Goal: Information Seeking & Learning: Check status

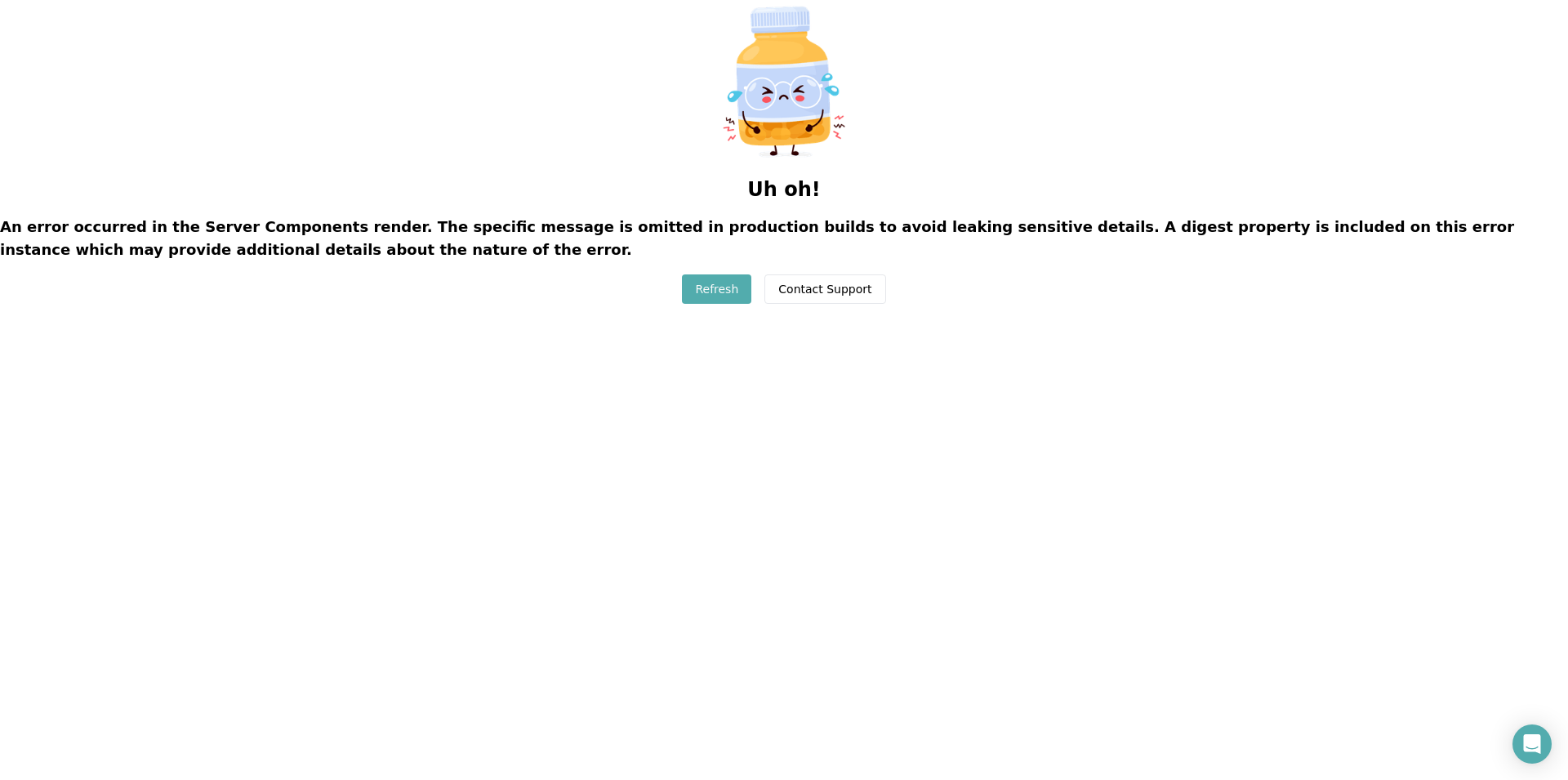
click at [723, 292] on button "Refresh" at bounding box center [716, 288] width 70 height 29
click at [724, 289] on button "Refresh" at bounding box center [716, 288] width 70 height 29
click at [724, 288] on button "Refresh" at bounding box center [716, 288] width 70 height 29
click at [724, 287] on button "Refresh" at bounding box center [716, 288] width 70 height 29
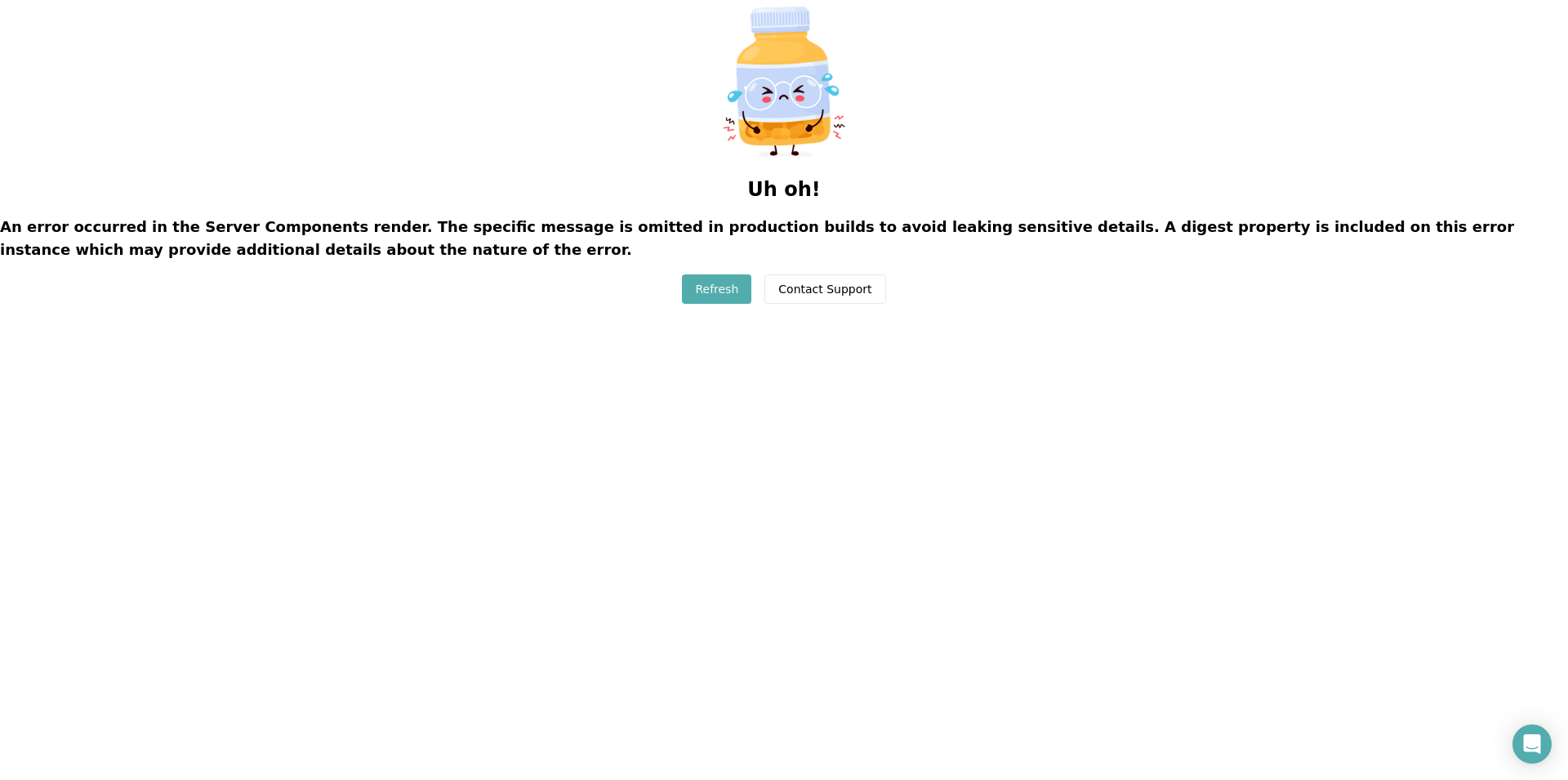
click at [725, 284] on button "Refresh" at bounding box center [716, 288] width 70 height 29
click at [724, 284] on button "Refresh" at bounding box center [716, 288] width 70 height 29
click at [746, 288] on button "Refresh" at bounding box center [716, 288] width 70 height 29
click at [717, 289] on button "Refresh" at bounding box center [716, 288] width 70 height 29
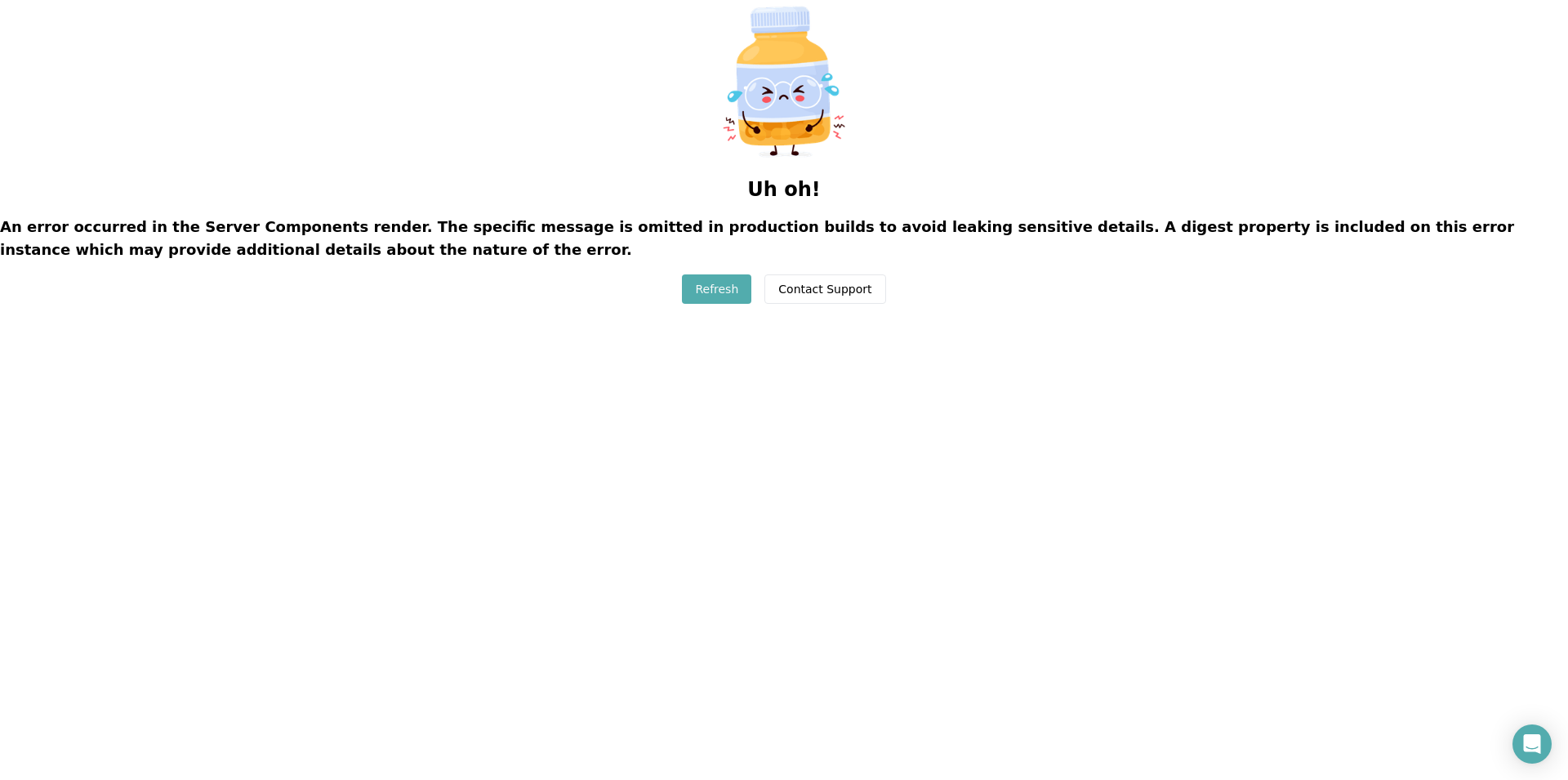
click at [729, 277] on button "Refresh" at bounding box center [716, 288] width 70 height 29
click at [721, 286] on button "Refresh" at bounding box center [716, 288] width 70 height 29
click at [726, 293] on button "Refresh" at bounding box center [716, 288] width 70 height 29
click at [727, 286] on button "Refresh" at bounding box center [716, 288] width 70 height 29
click at [724, 283] on button "Refresh" at bounding box center [716, 288] width 70 height 29
